Goal: Navigation & Orientation: Find specific page/section

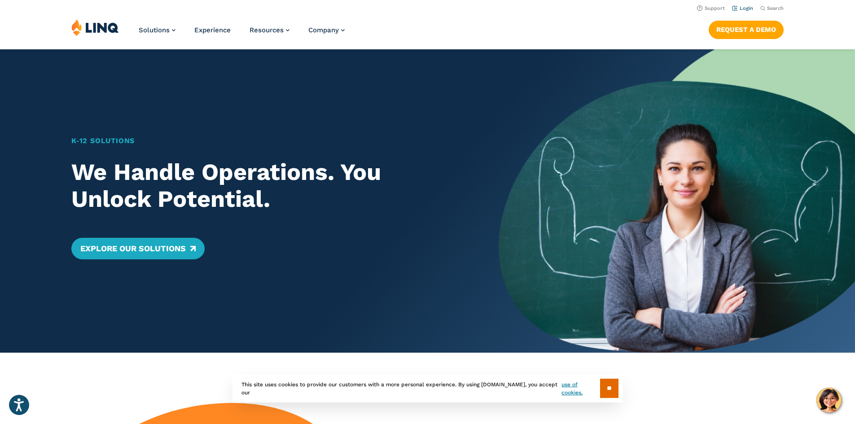
click at [741, 9] on link "Login" at bounding box center [742, 8] width 21 height 6
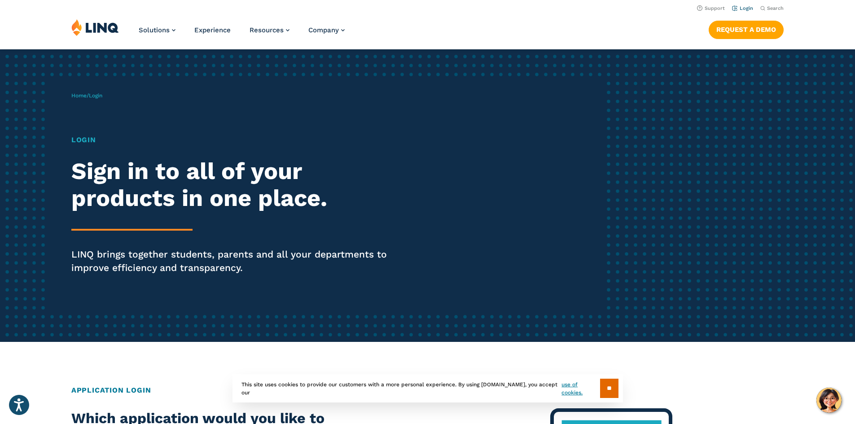
click at [741, 8] on link "Login" at bounding box center [742, 8] width 21 height 6
click at [136, 87] on div "Home / Login Login Sign in to all of your products in one place. LINQ brings to…" at bounding box center [338, 196] width 534 height 230
click at [139, 94] on div "Home / Login Login Sign in to all of your products in one place. LINQ brings to…" at bounding box center [338, 196] width 534 height 230
click at [100, 141] on h1 "Login" at bounding box center [235, 140] width 329 height 11
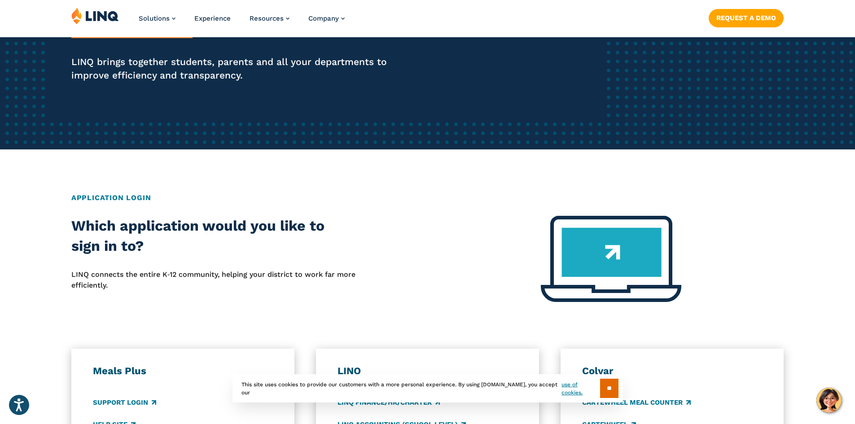
scroll to position [314, 0]
